Goal: Task Accomplishment & Management: Manage account settings

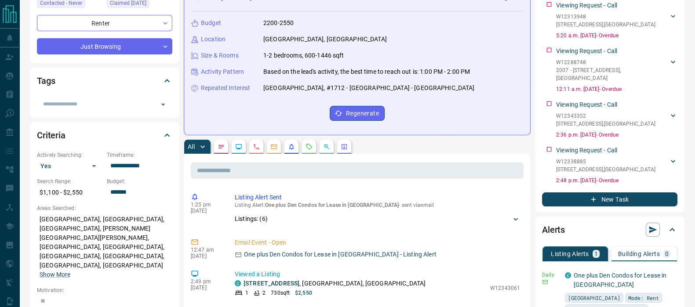
scroll to position [219, 0]
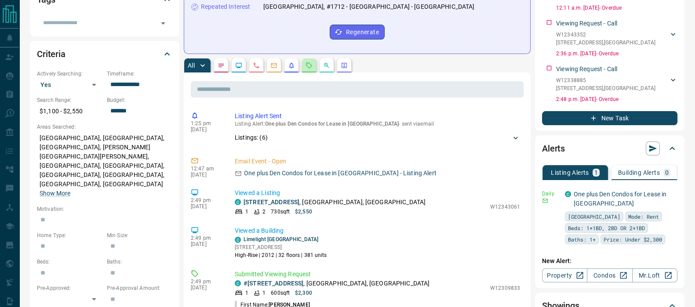
click at [310, 69] on icon "Requests" at bounding box center [309, 65] width 7 height 7
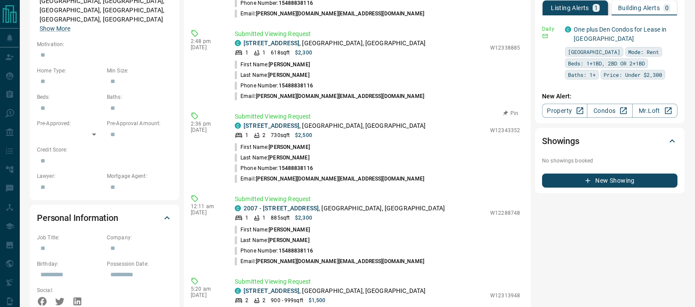
scroll to position [330, 0]
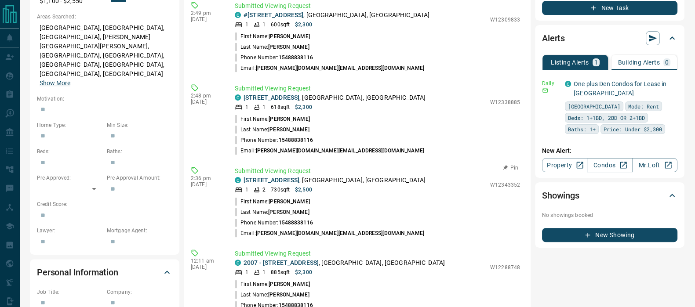
click at [504, 189] on p "W12343352" at bounding box center [505, 185] width 30 height 8
copy p "W12343352"
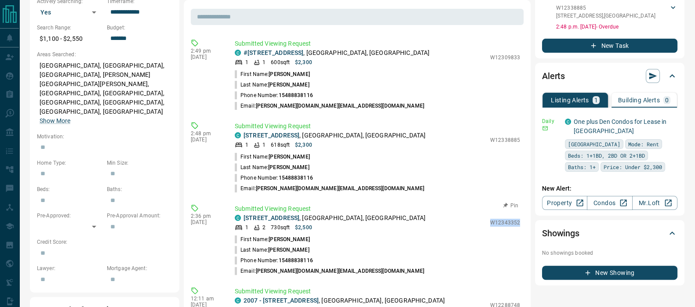
scroll to position [275, 0]
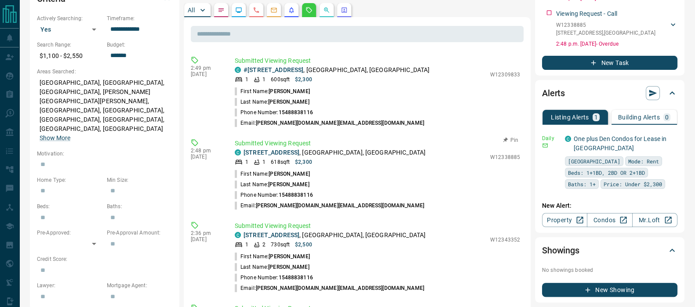
click at [507, 161] on p "W12338885" at bounding box center [505, 157] width 30 height 8
copy p "W12338885"
click at [508, 244] on p "W12343352" at bounding box center [505, 240] width 30 height 8
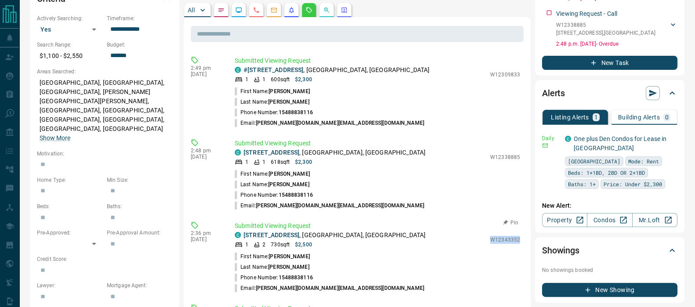
copy p "W12343352"
click at [509, 79] on p "W12309833" at bounding box center [505, 75] width 30 height 8
copy p "W12309833"
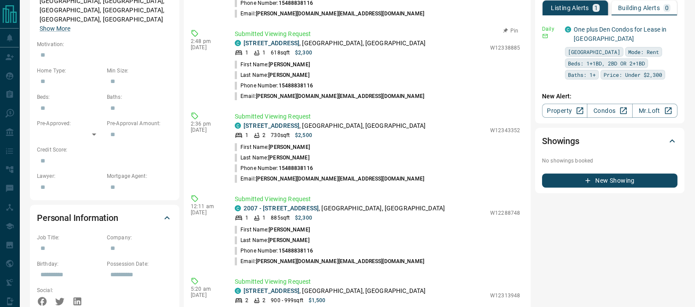
scroll to position [439, 0]
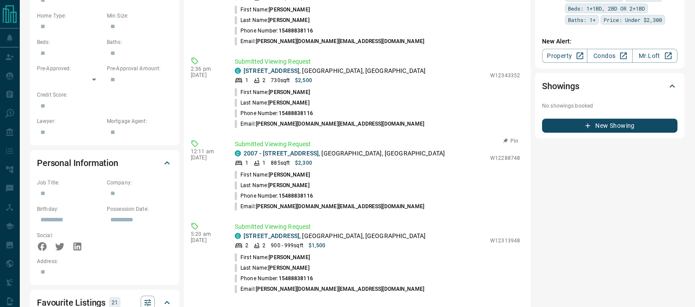
click at [510, 162] on p "W12288748" at bounding box center [505, 158] width 30 height 8
copy p "W12288748"
